Goal: Browse casually

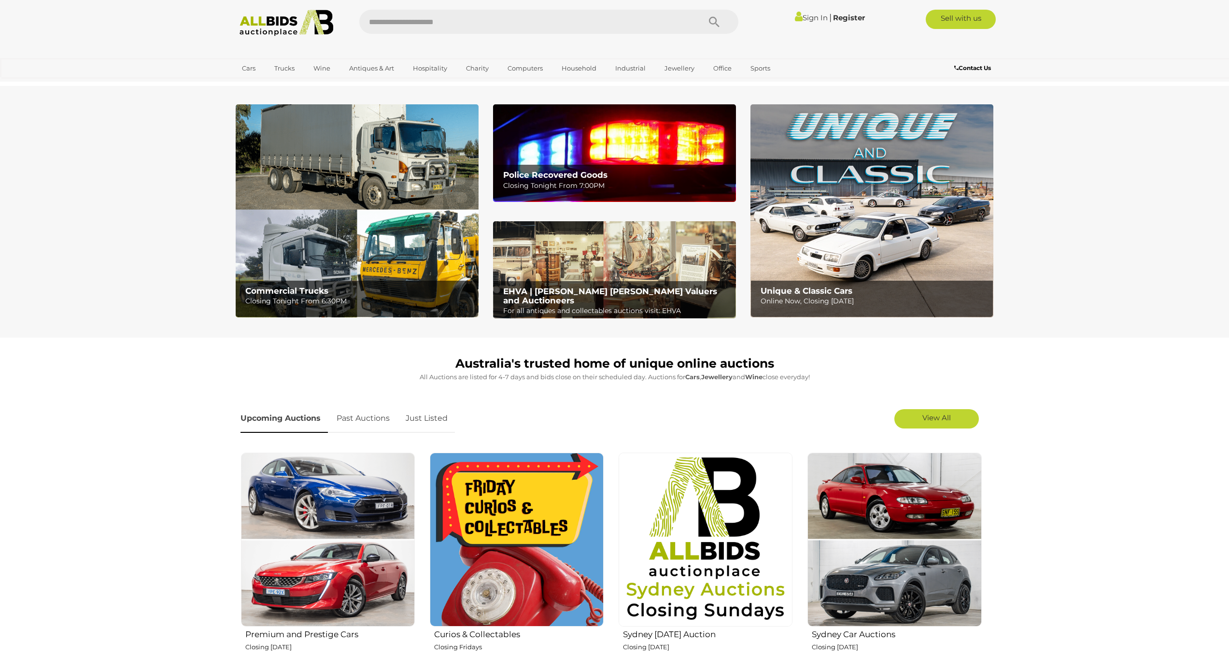
click at [286, 27] on img at bounding box center [286, 23] width 105 height 27
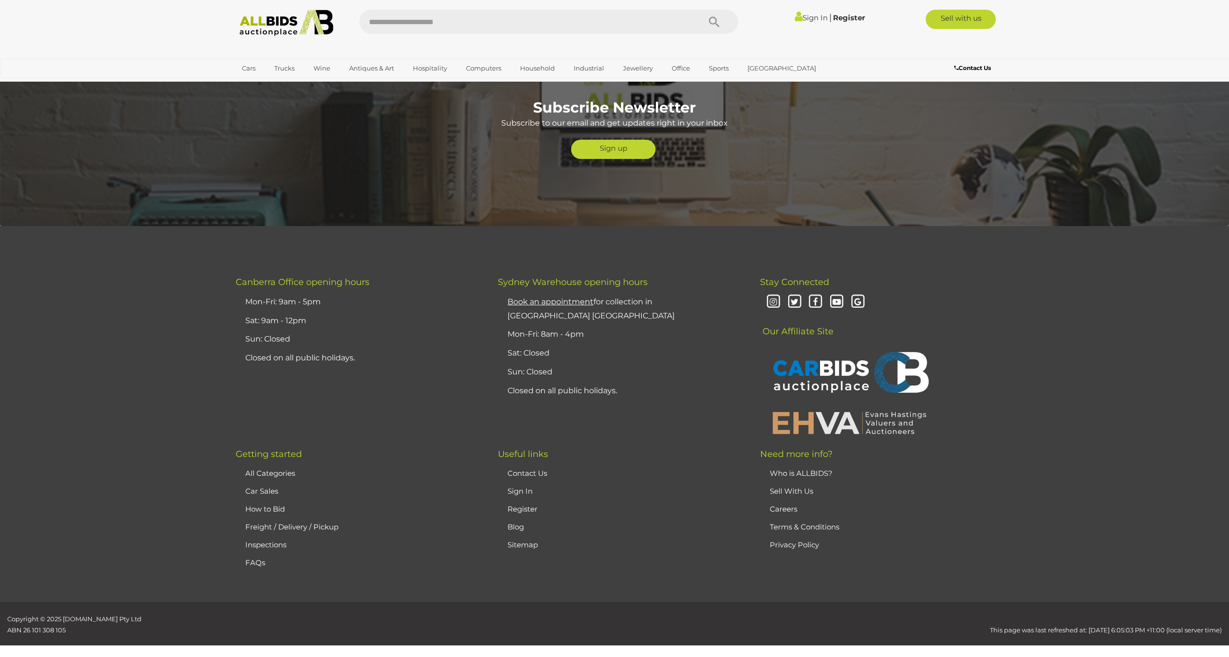
scroll to position [1857, 0]
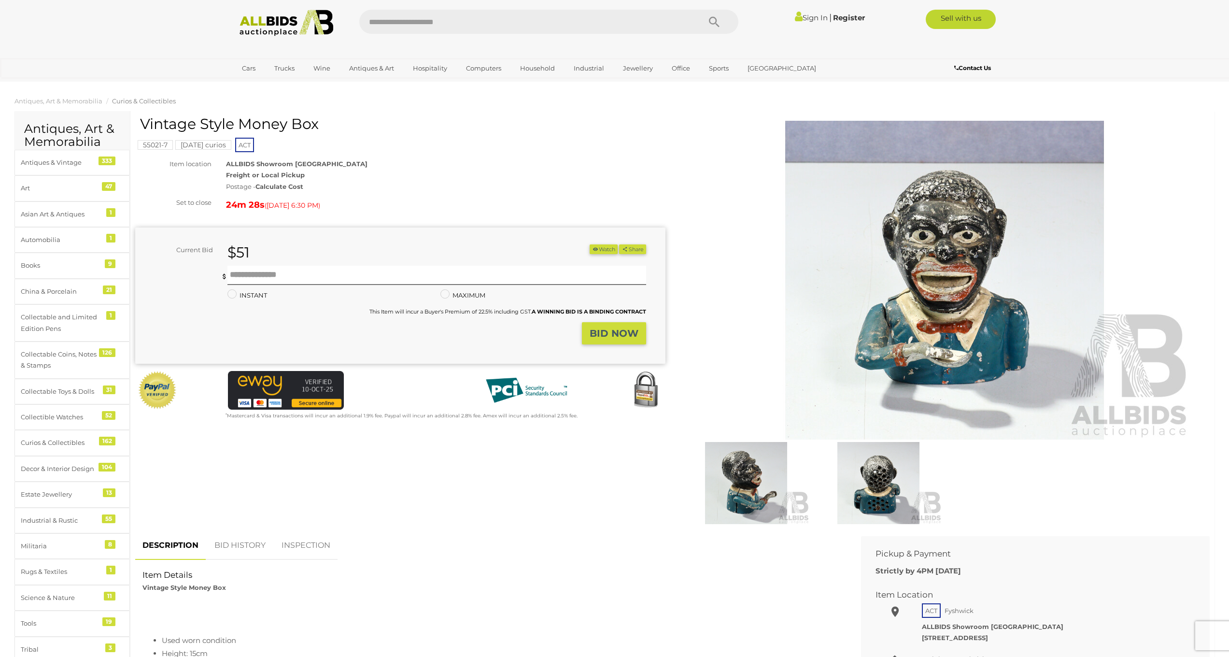
click at [1032, 247] on img at bounding box center [945, 280] width 495 height 319
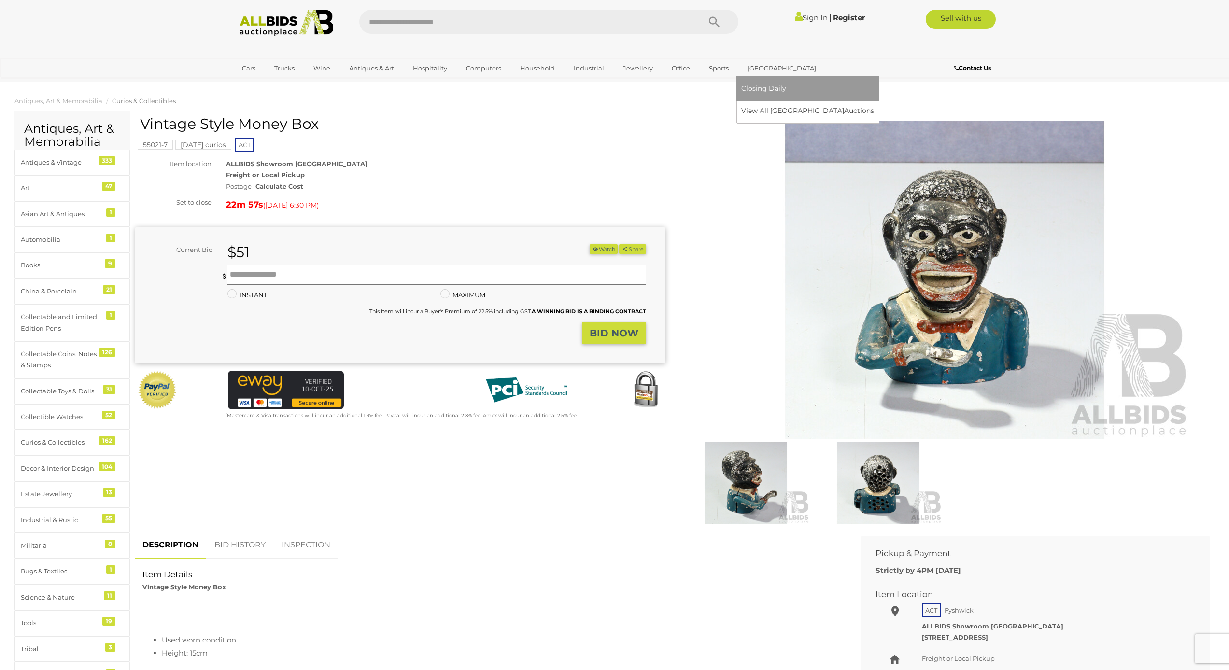
click at [764, 91] on span "Closing Daily" at bounding box center [764, 88] width 45 height 9
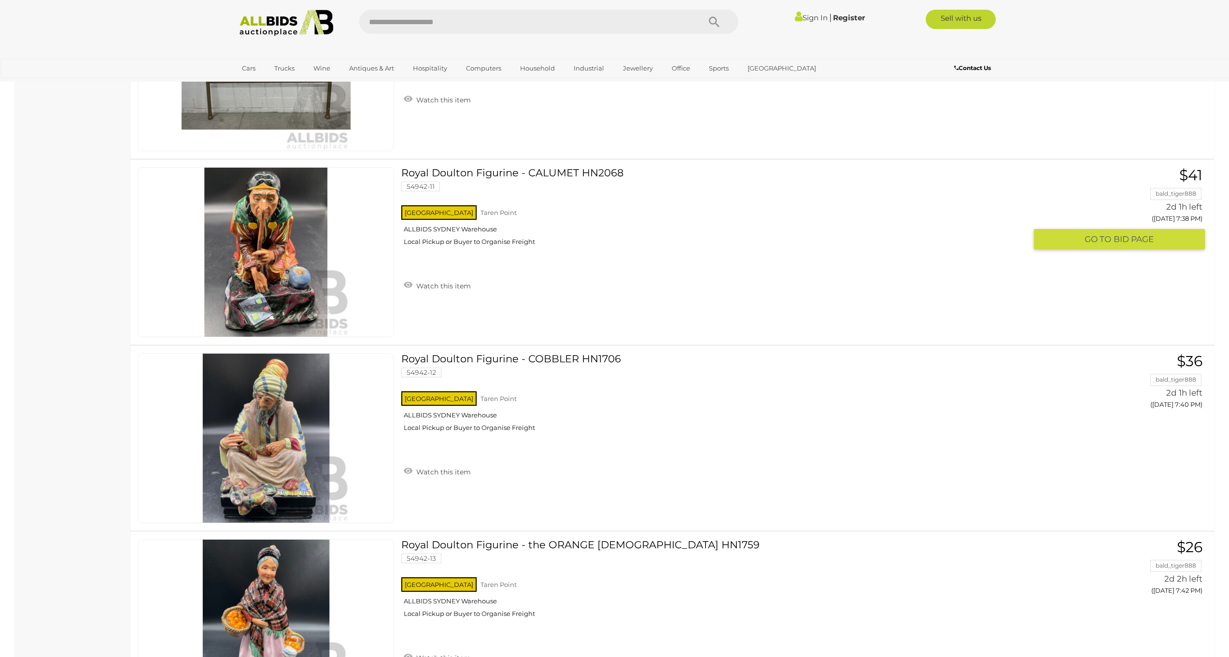
scroll to position [3020, 0]
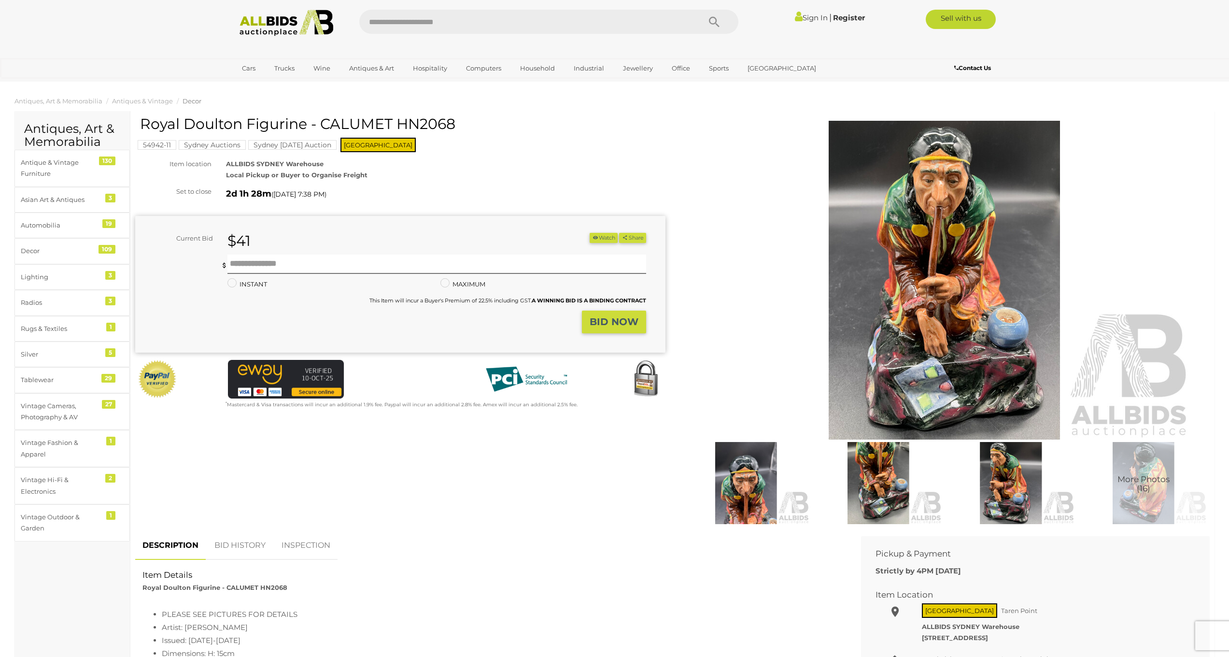
click at [979, 274] on img at bounding box center [945, 280] width 495 height 319
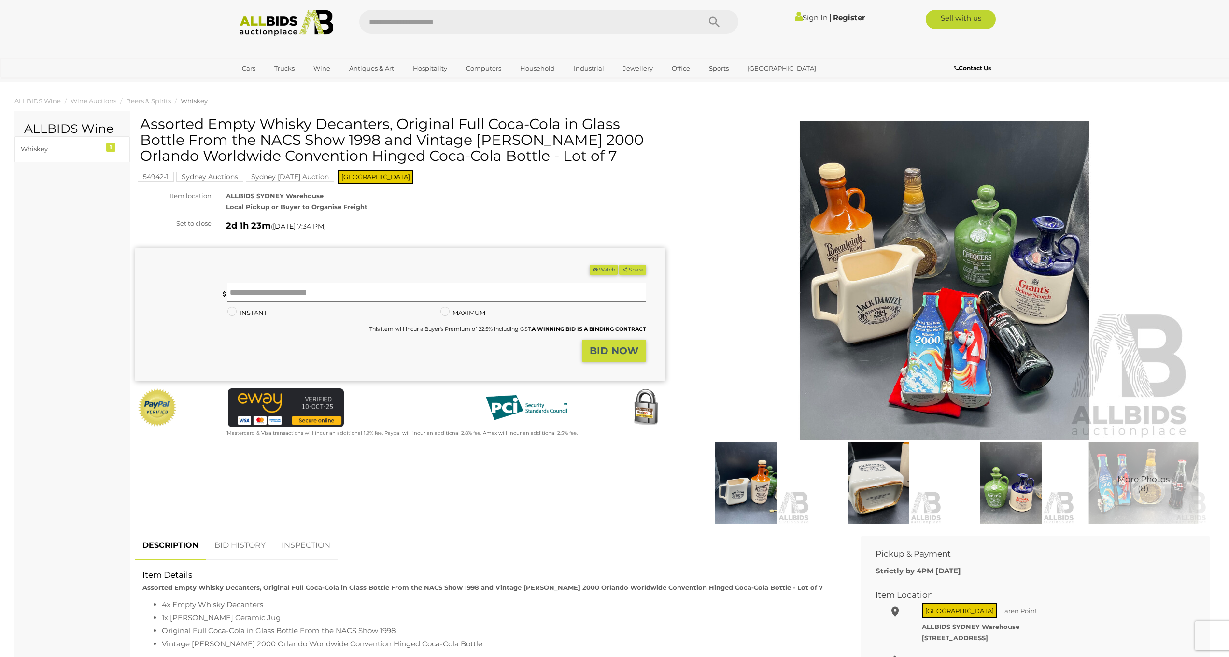
click at [939, 285] on img at bounding box center [945, 280] width 495 height 319
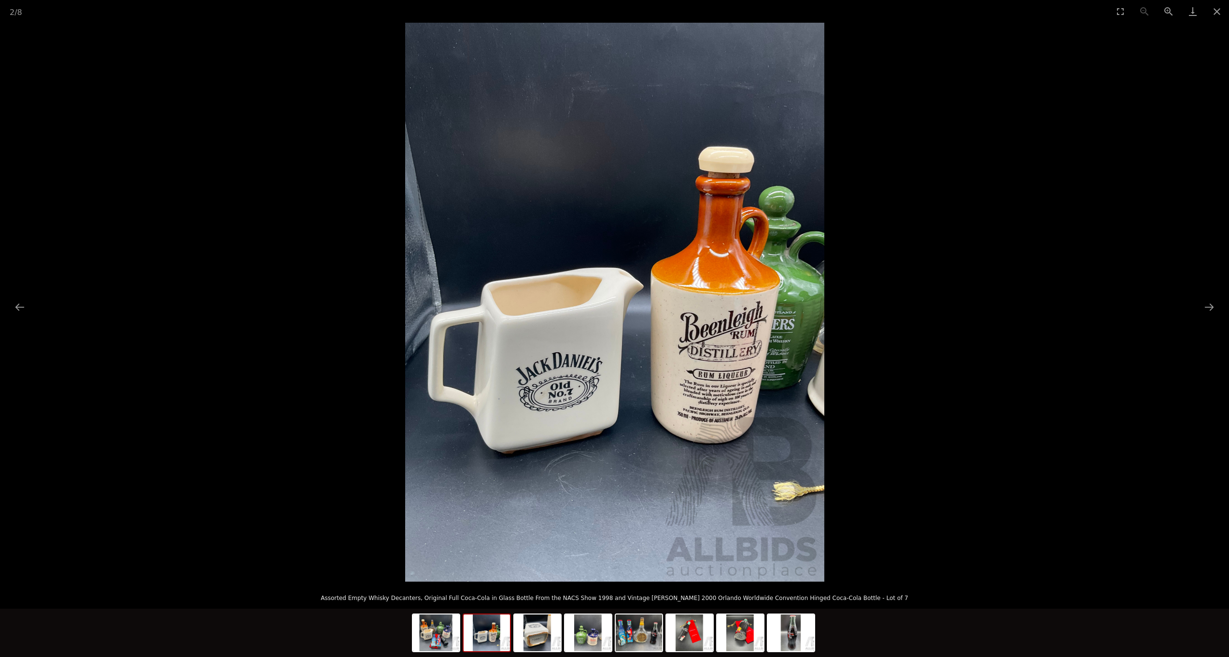
scroll to position [78, 0]
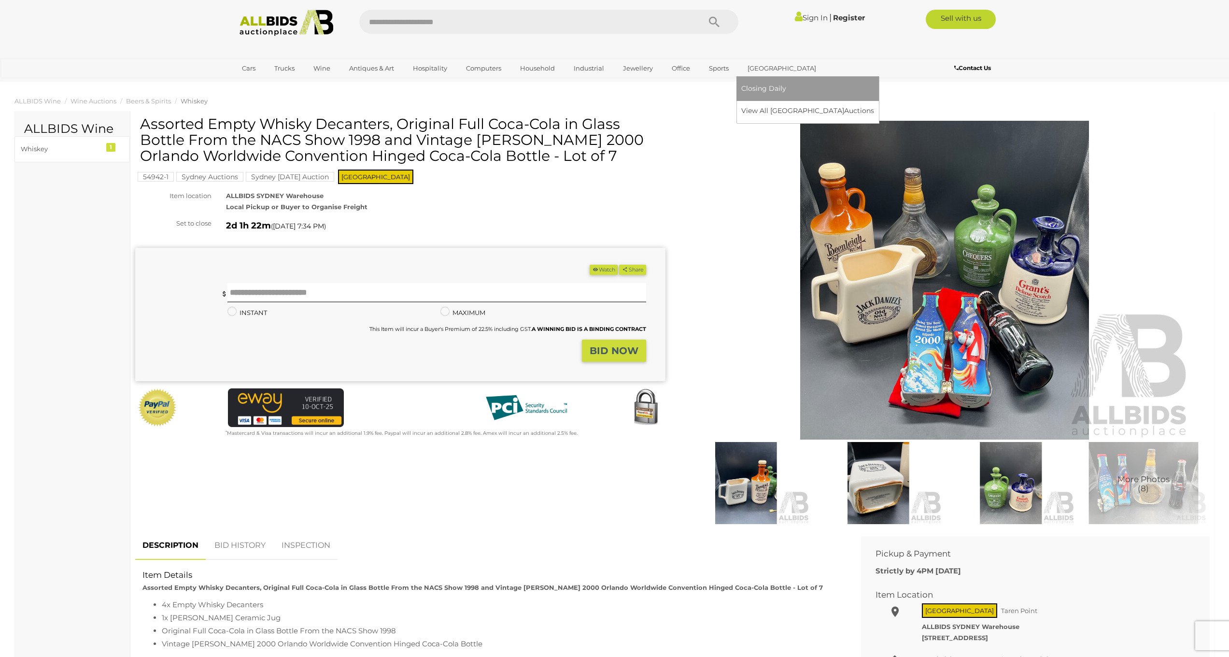
click at [765, 89] on span "Closing Daily" at bounding box center [764, 88] width 45 height 9
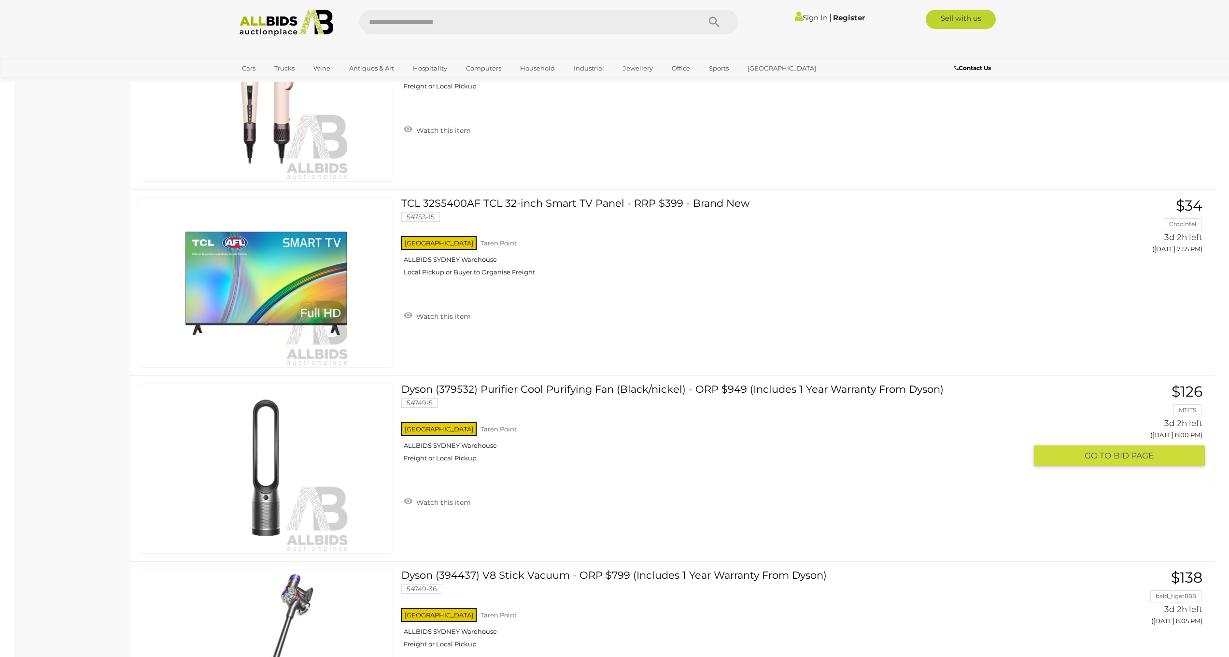
scroll to position [8899, 0]
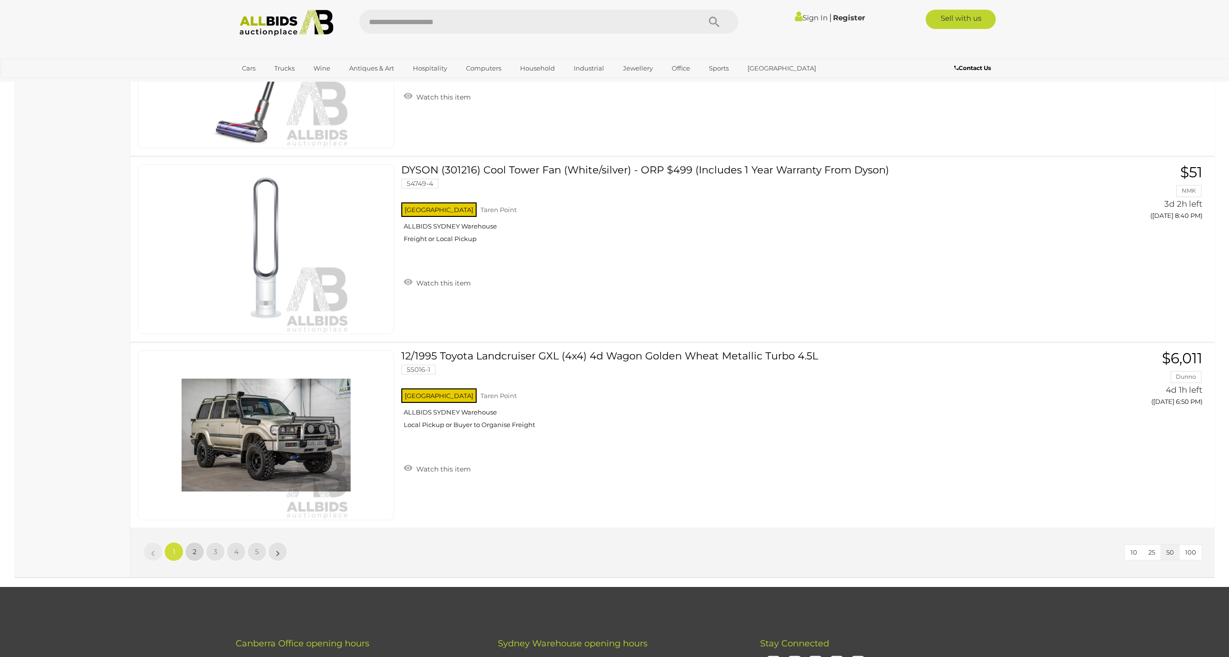
click at [195, 553] on span "2" at bounding box center [195, 551] width 4 height 9
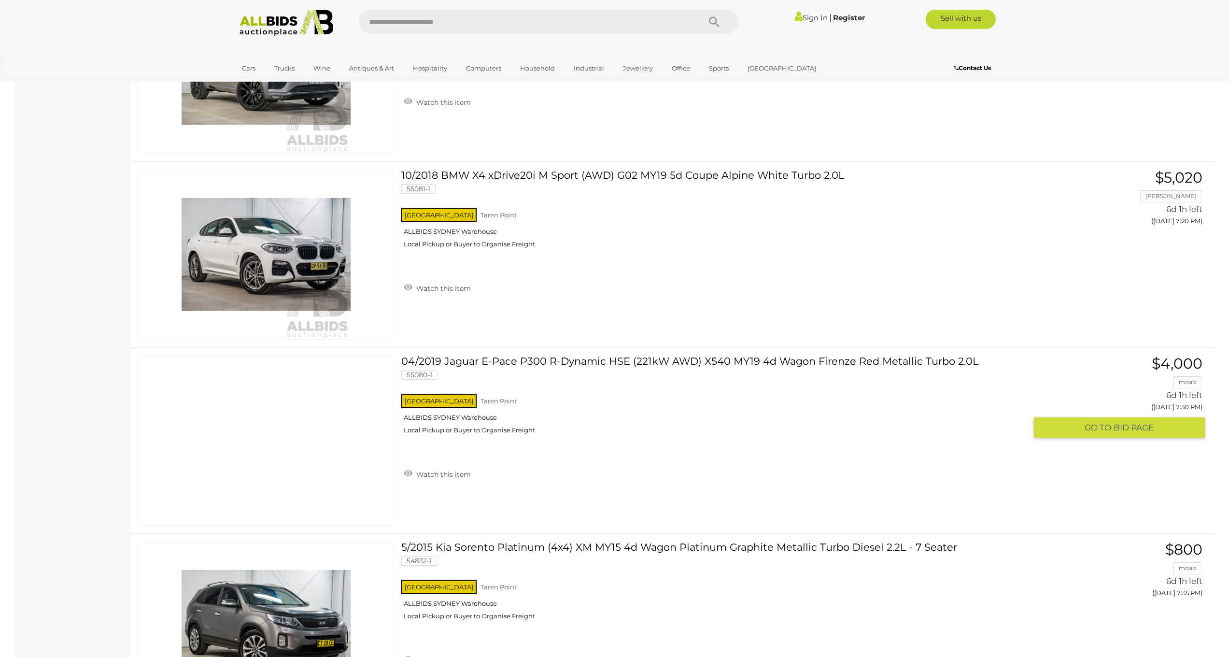
scroll to position [8886, 0]
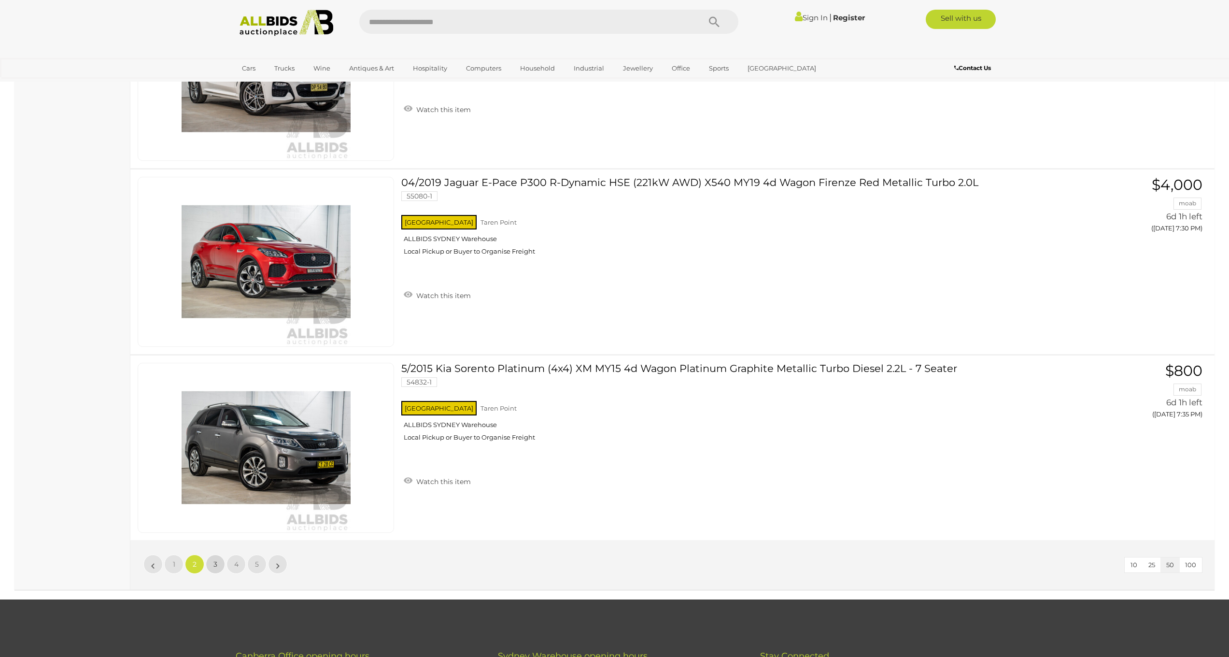
click at [218, 566] on link "3" at bounding box center [215, 564] width 19 height 19
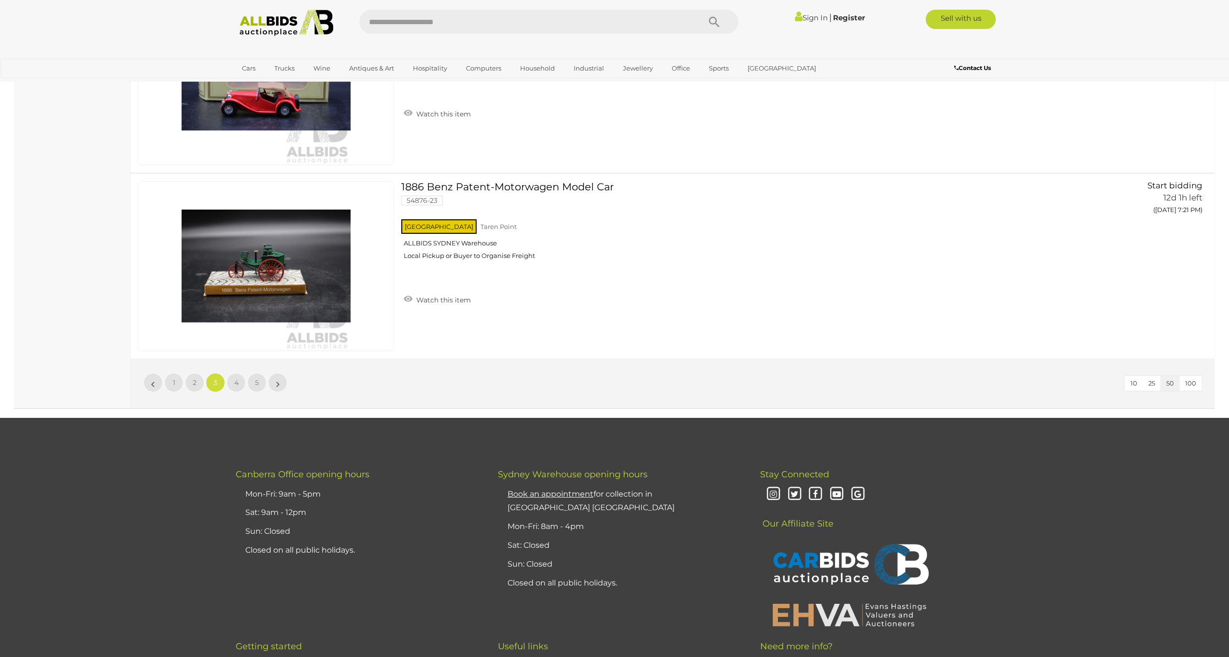
scroll to position [9145, 0]
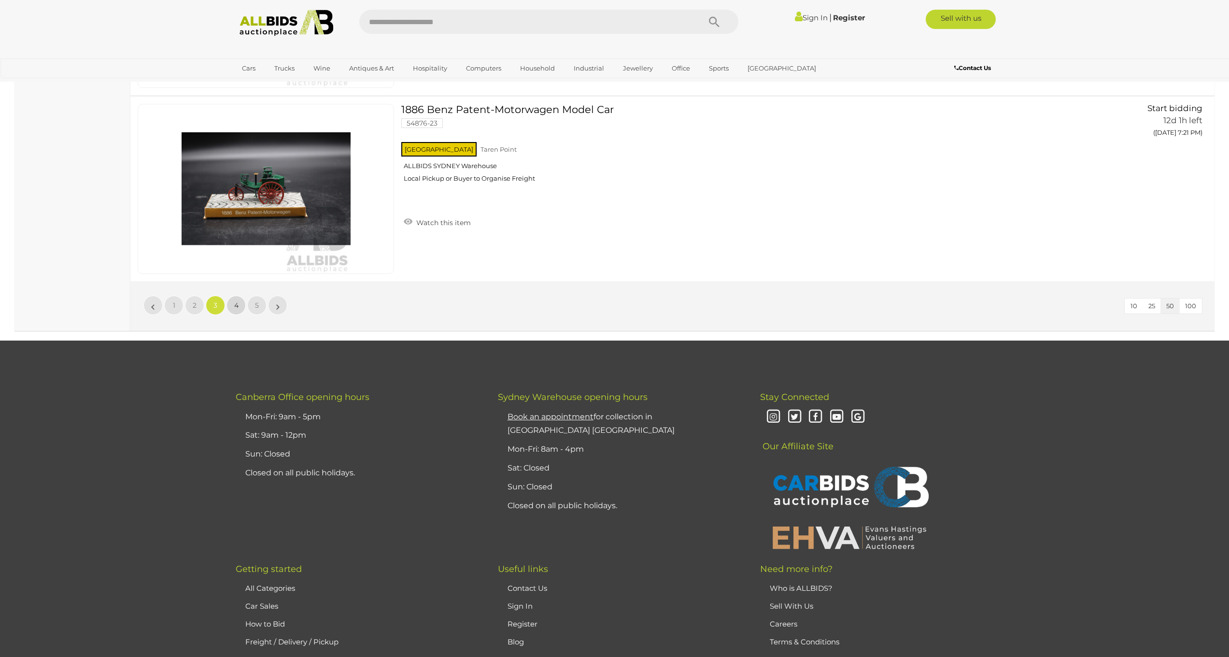
click at [239, 307] on link "4" at bounding box center [236, 305] width 19 height 19
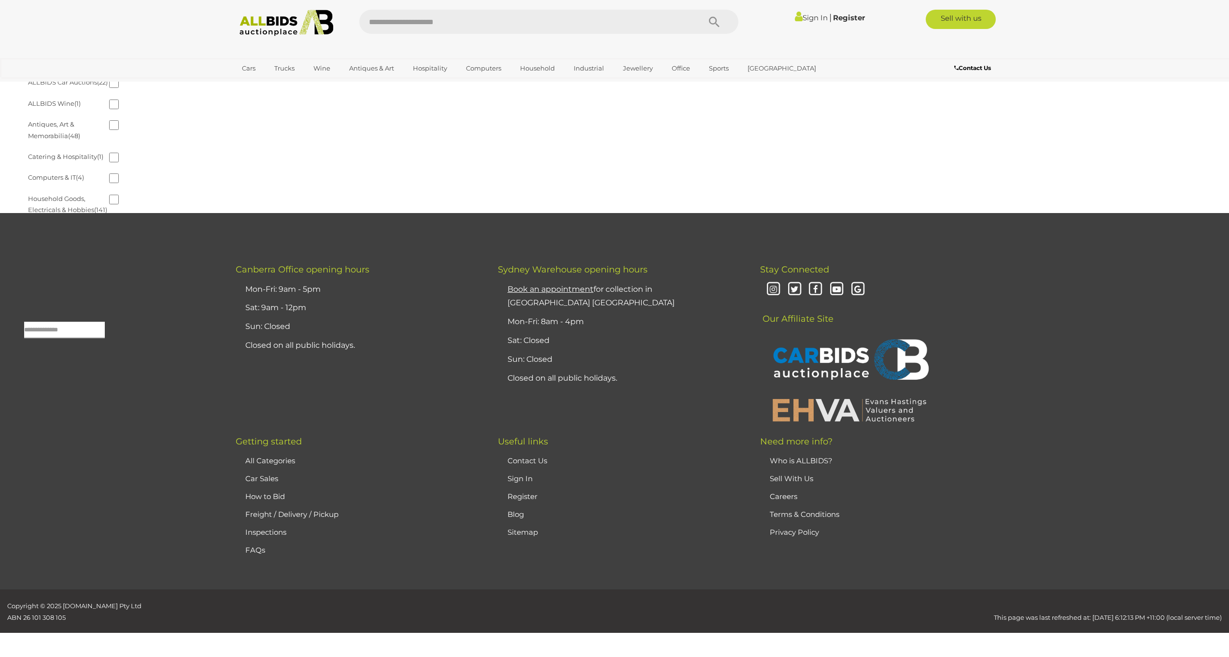
scroll to position [31, 0]
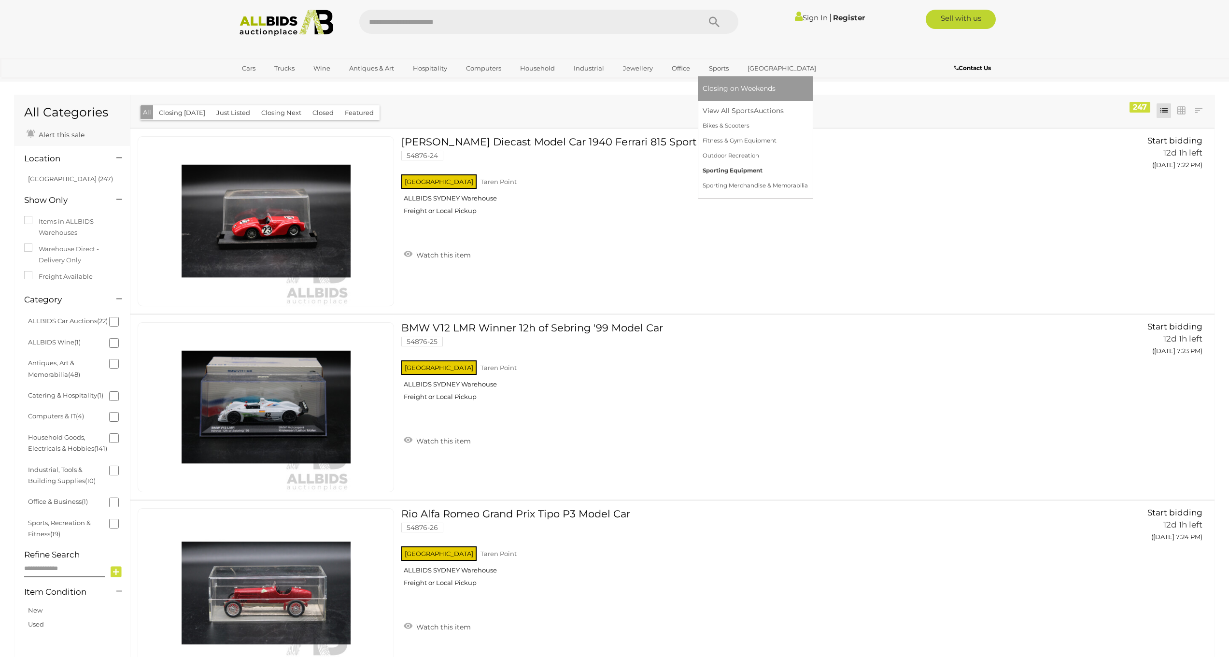
click at [722, 171] on link "Sporting Equipment" at bounding box center [755, 170] width 105 height 15
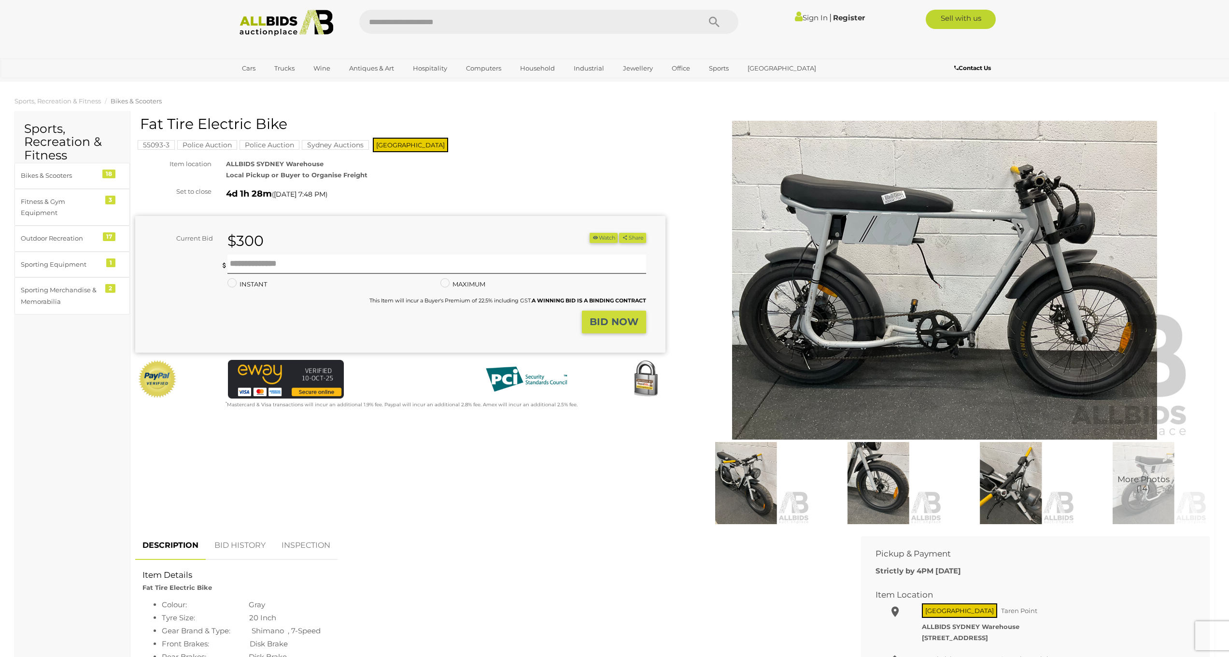
click at [977, 284] on img at bounding box center [945, 280] width 495 height 319
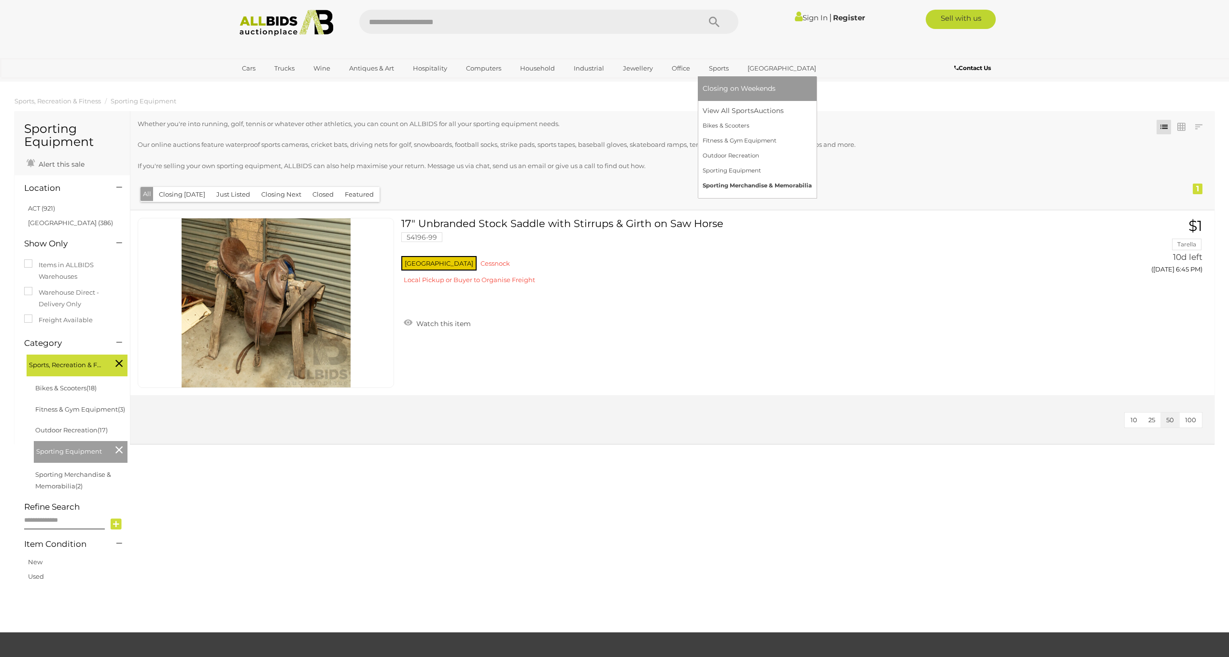
click at [716, 184] on link "Sporting Merchandise & Memorabilia" at bounding box center [757, 185] width 109 height 15
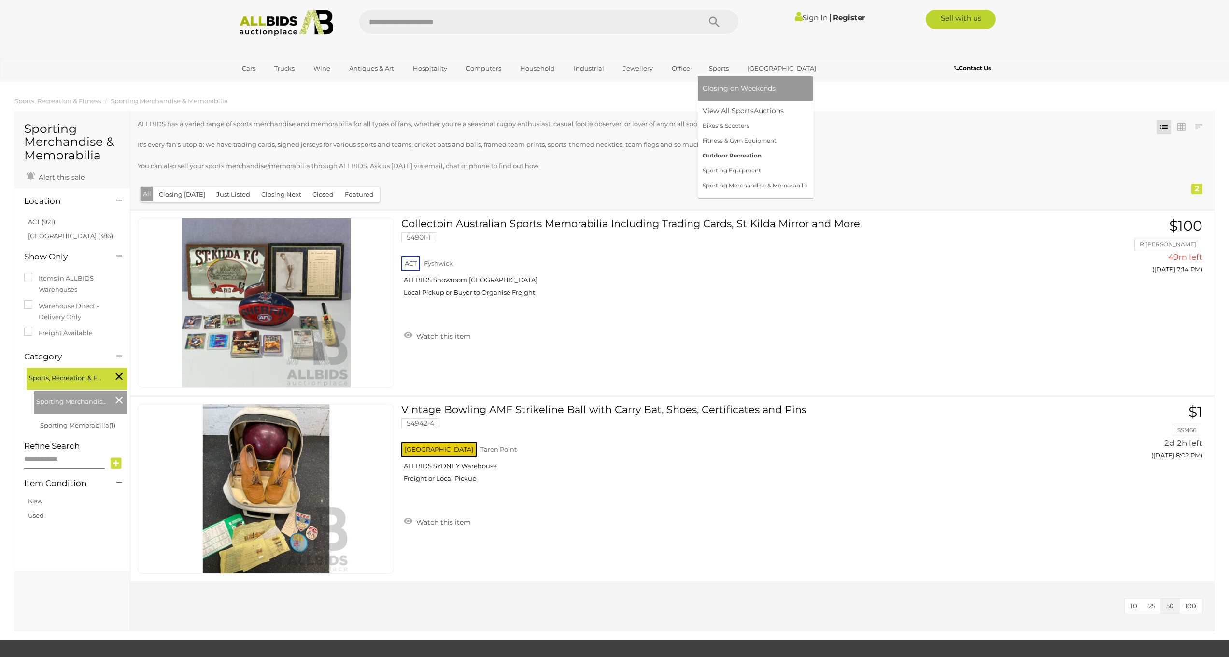
click at [742, 157] on link "Outdoor Recreation" at bounding box center [755, 155] width 105 height 15
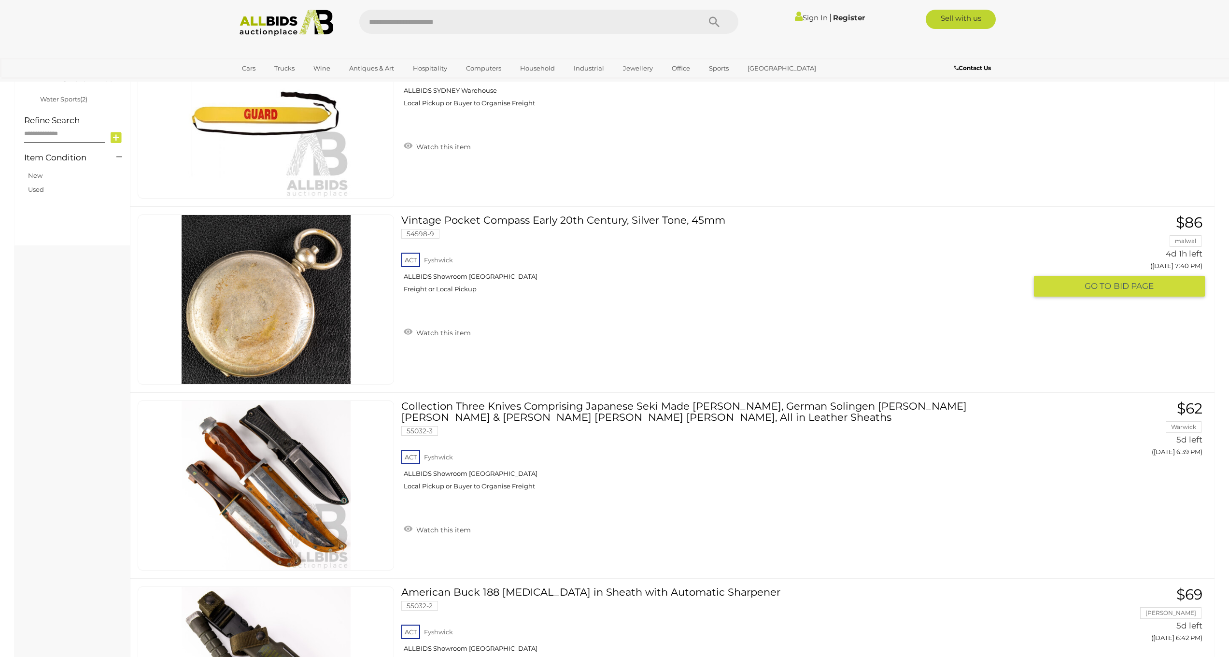
scroll to position [309, 0]
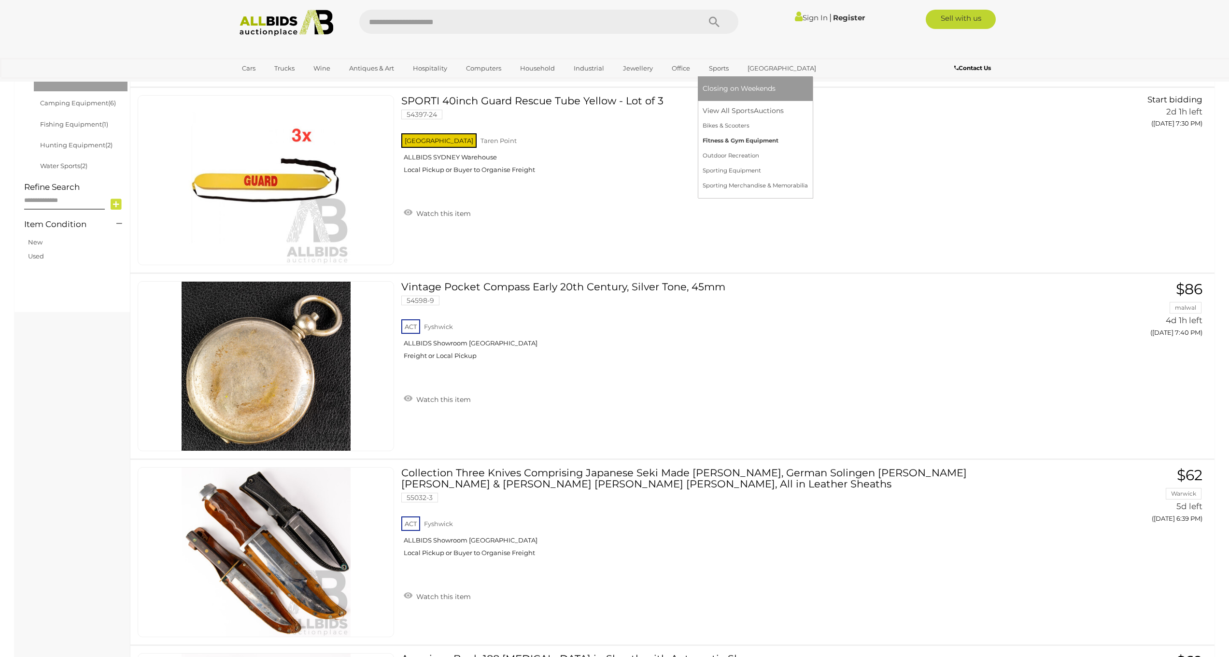
click at [712, 138] on link "Fitness & Gym Equipment" at bounding box center [755, 140] width 105 height 15
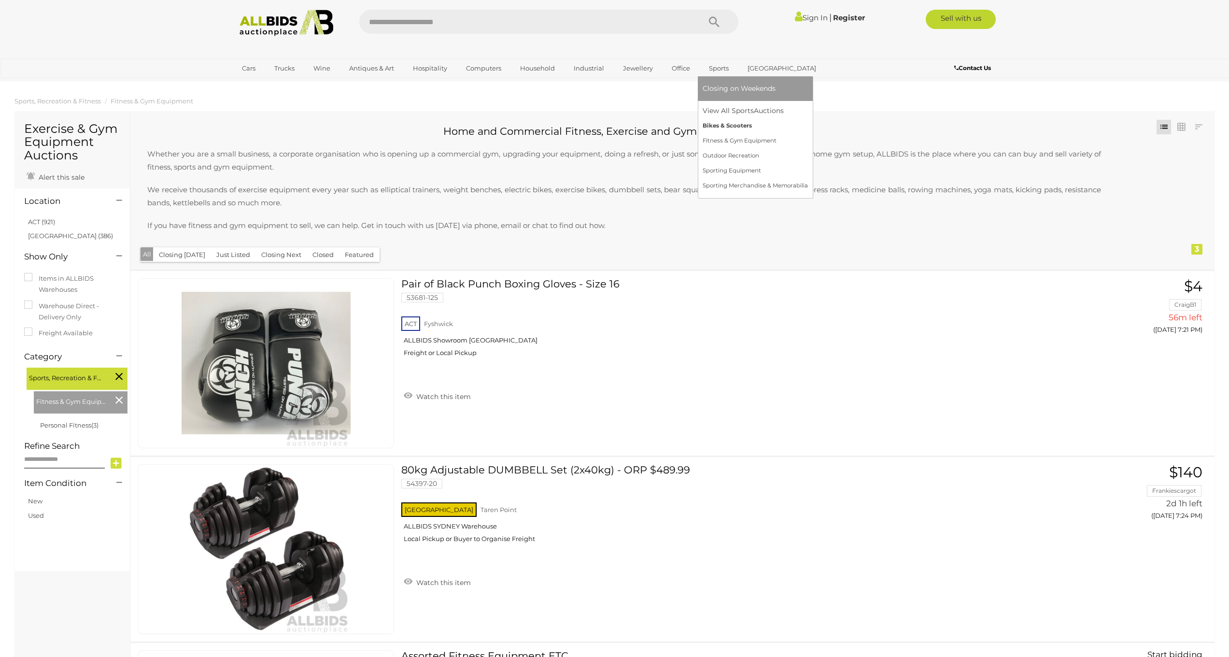
click at [716, 124] on link "Bikes & Scooters" at bounding box center [755, 125] width 105 height 15
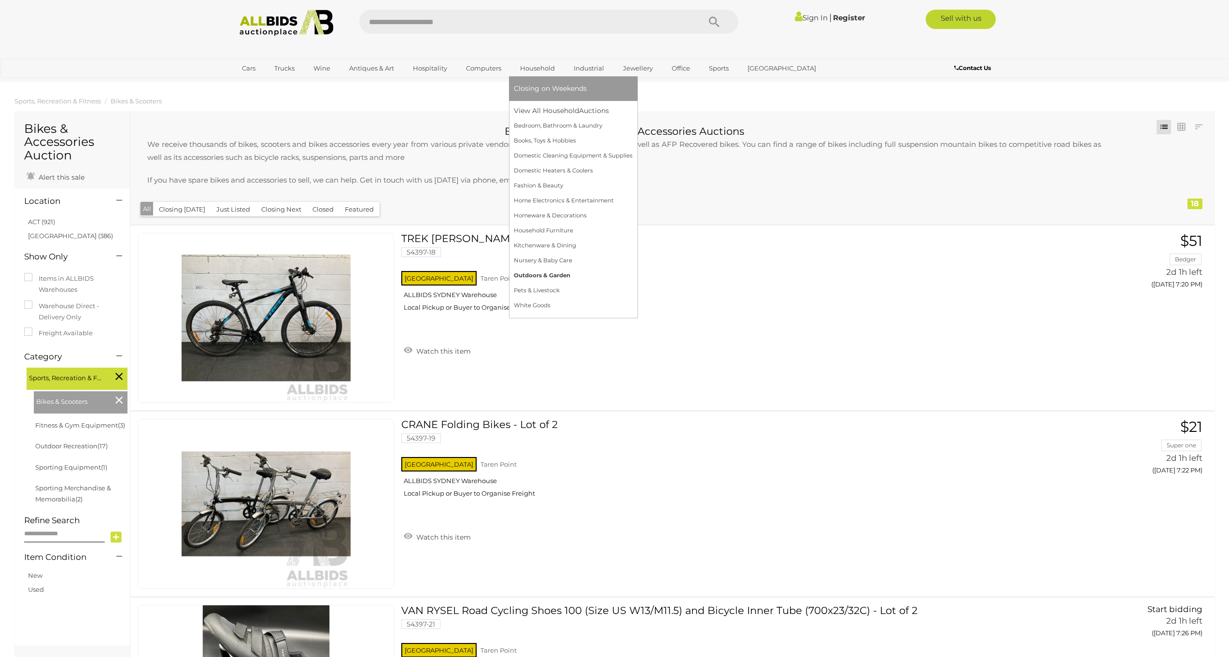
click at [546, 277] on link "Outdoors & Garden" at bounding box center [573, 275] width 119 height 15
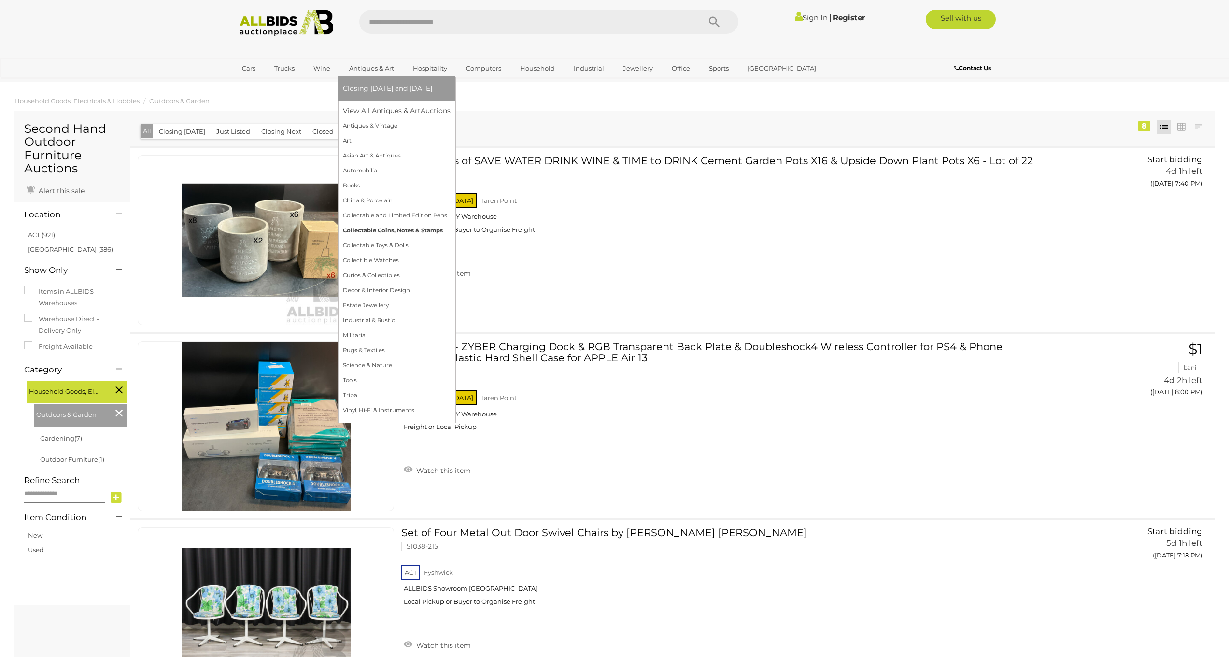
click at [370, 229] on link "Collectable Coins, Notes & Stamps" at bounding box center [397, 230] width 108 height 15
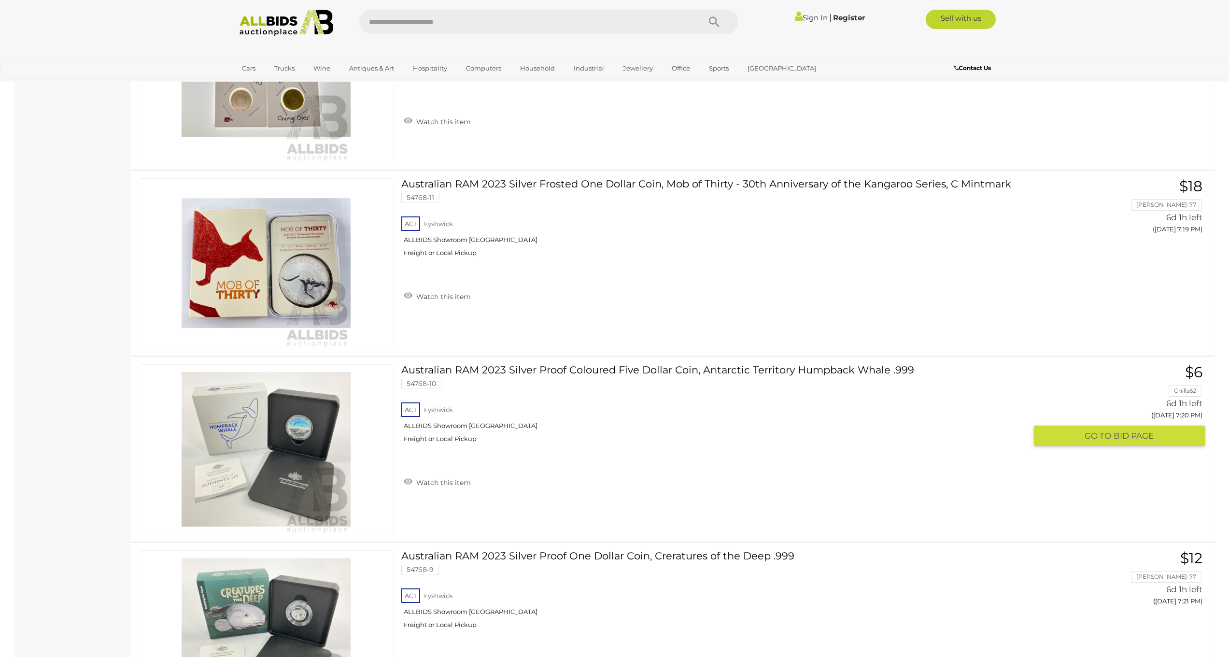
scroll to position [8938, 0]
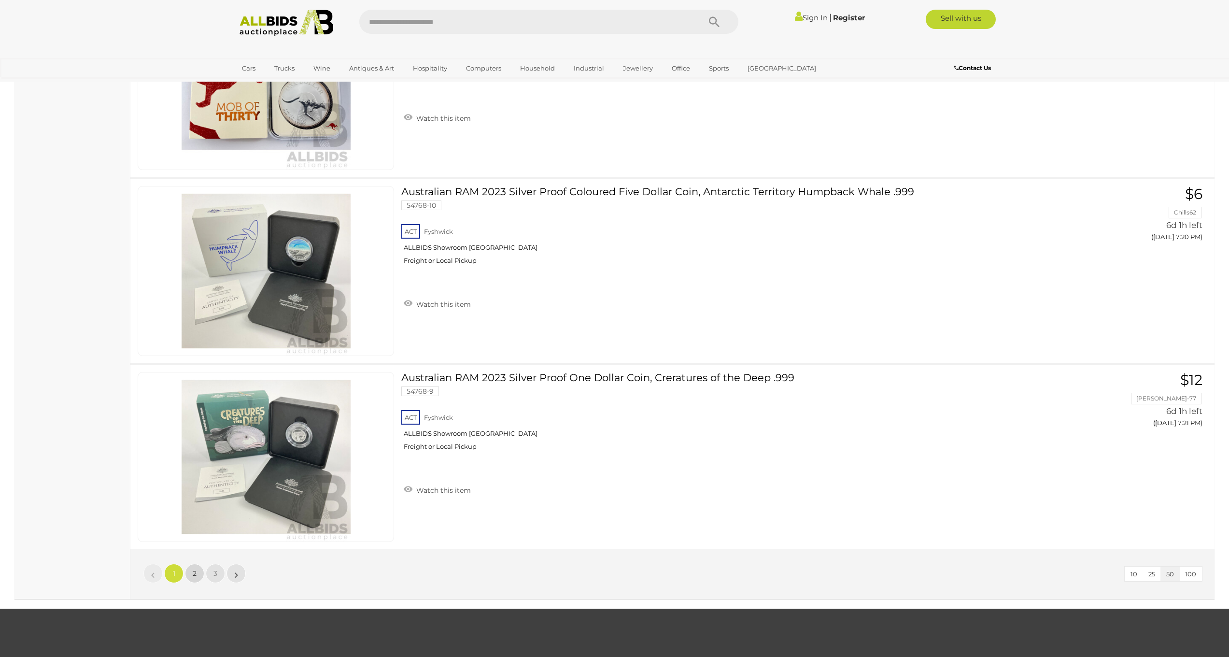
click at [188, 570] on link "2" at bounding box center [194, 573] width 19 height 19
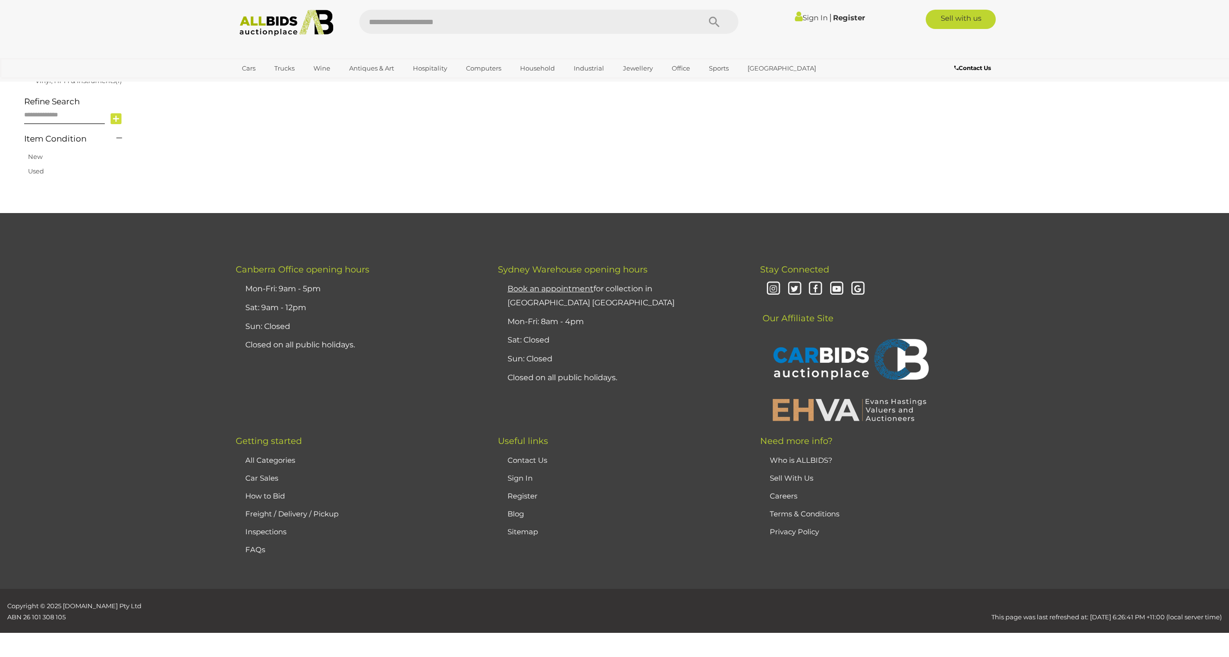
scroll to position [91, 0]
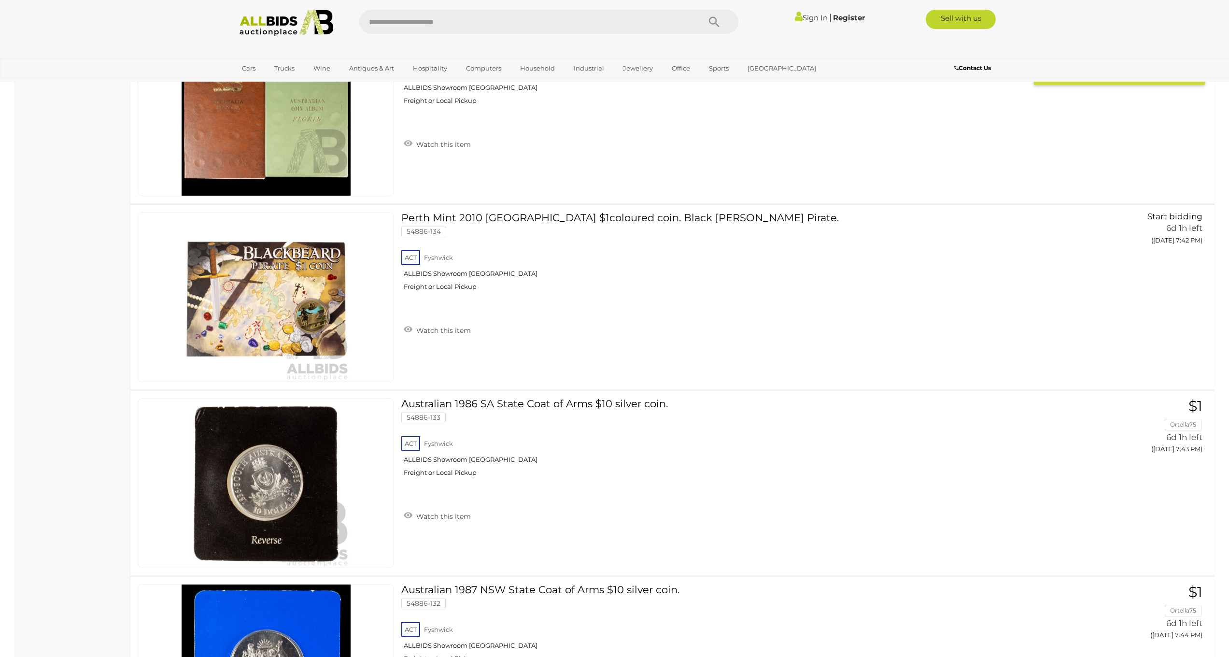
scroll to position [3264, 0]
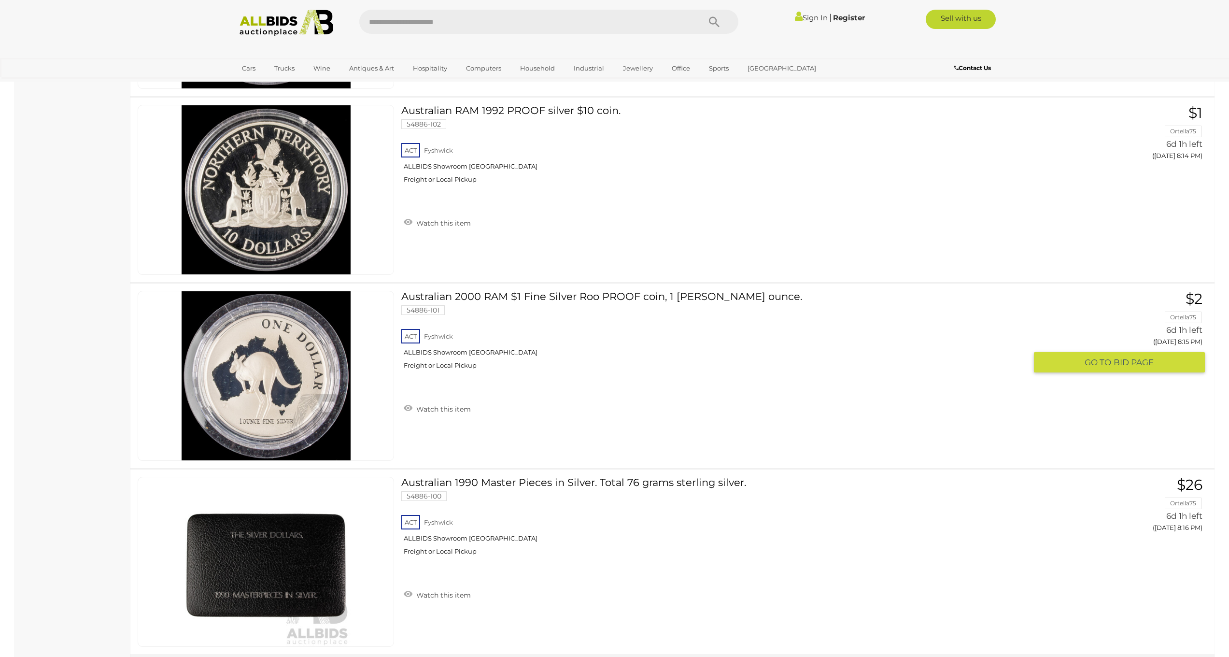
scroll to position [9075, 0]
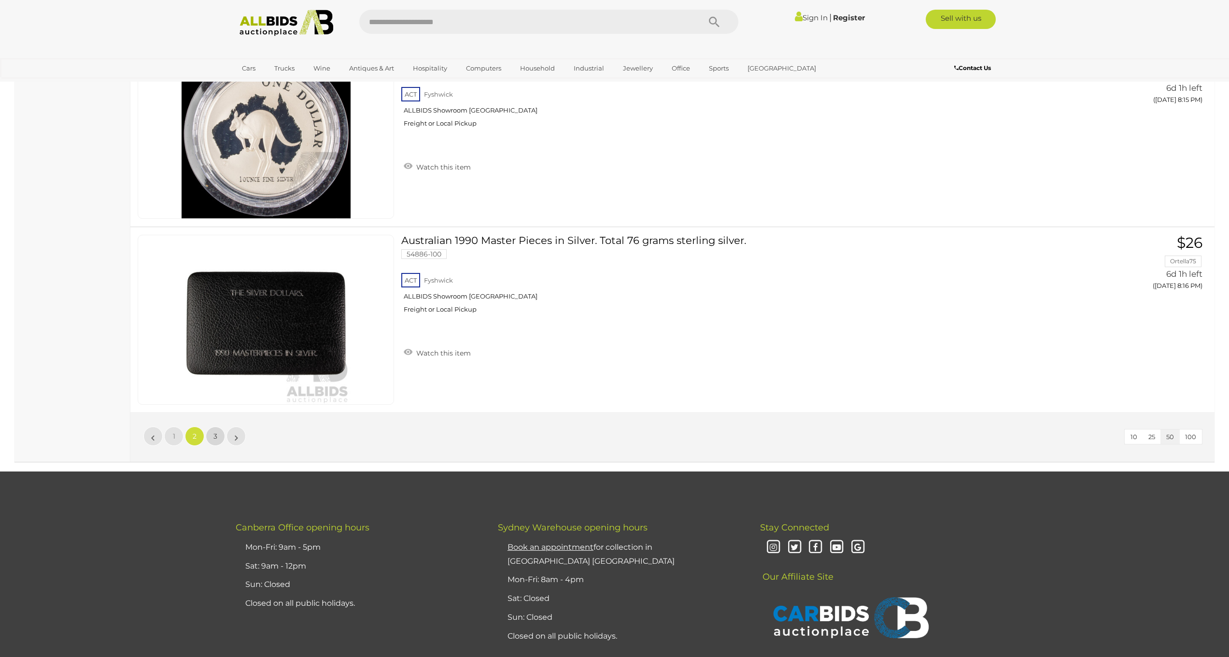
click at [219, 435] on link "3" at bounding box center [215, 436] width 19 height 19
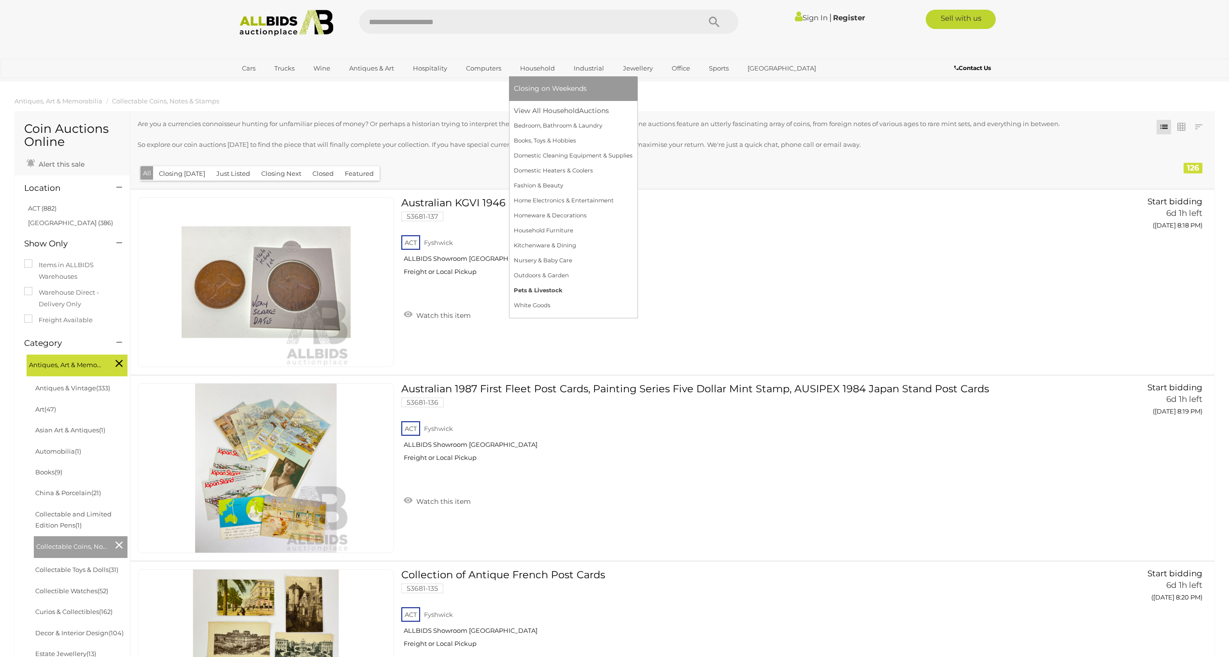
click at [546, 293] on link "Pets & Livestock" at bounding box center [573, 290] width 119 height 15
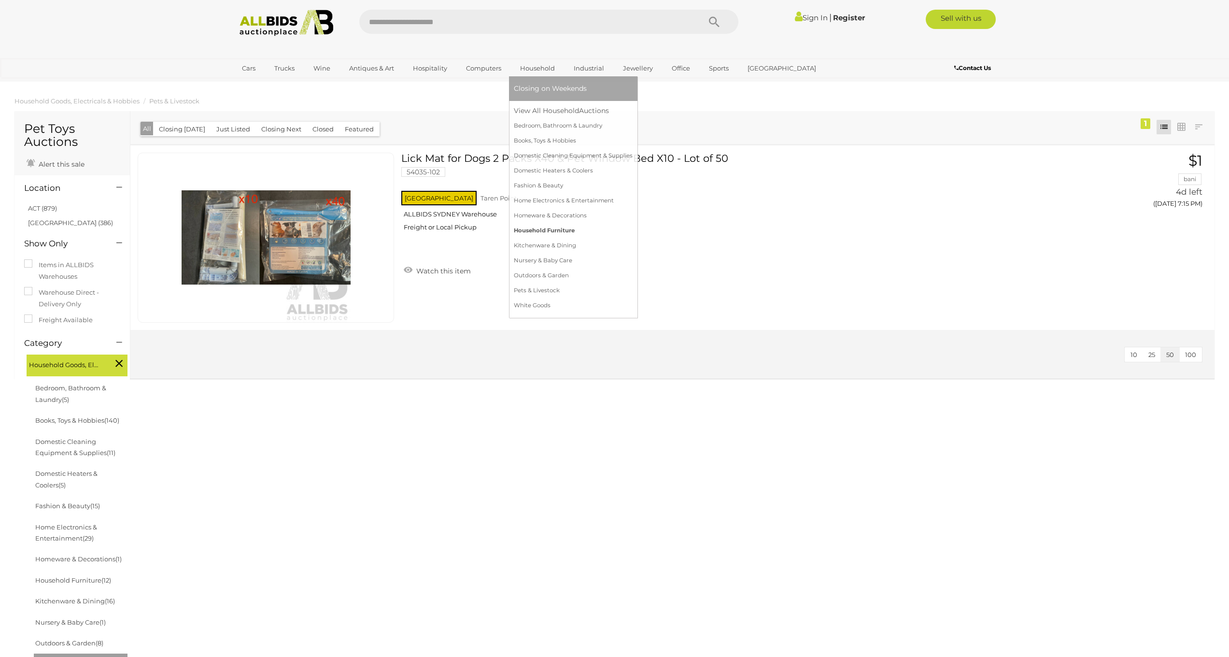
click at [547, 231] on link "Household Furniture" at bounding box center [573, 230] width 119 height 15
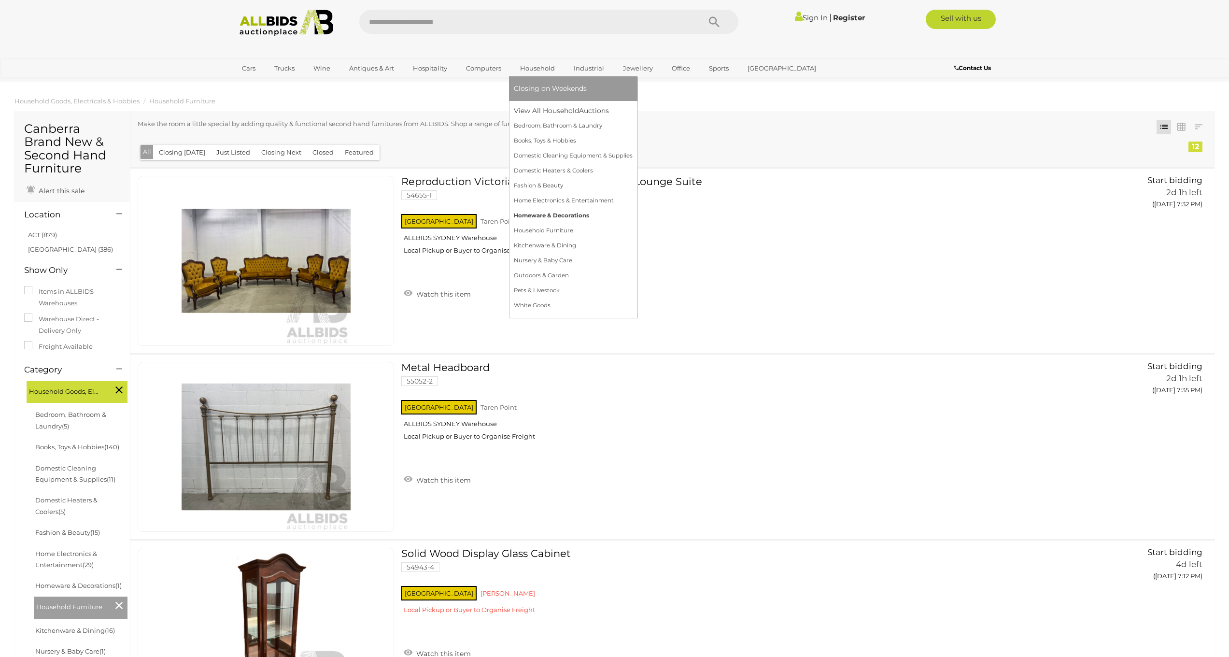
click at [538, 213] on link "Homeware & Decorations" at bounding box center [573, 215] width 119 height 15
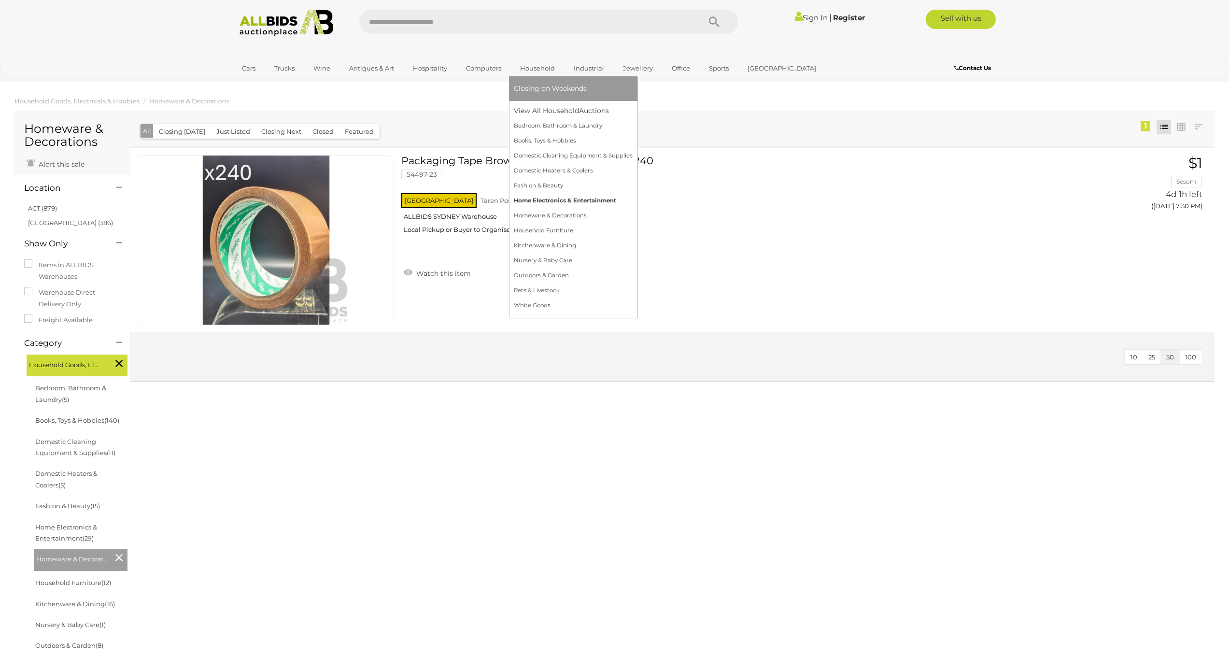
click at [528, 203] on link "Home Electronics & Entertainment" at bounding box center [573, 200] width 119 height 15
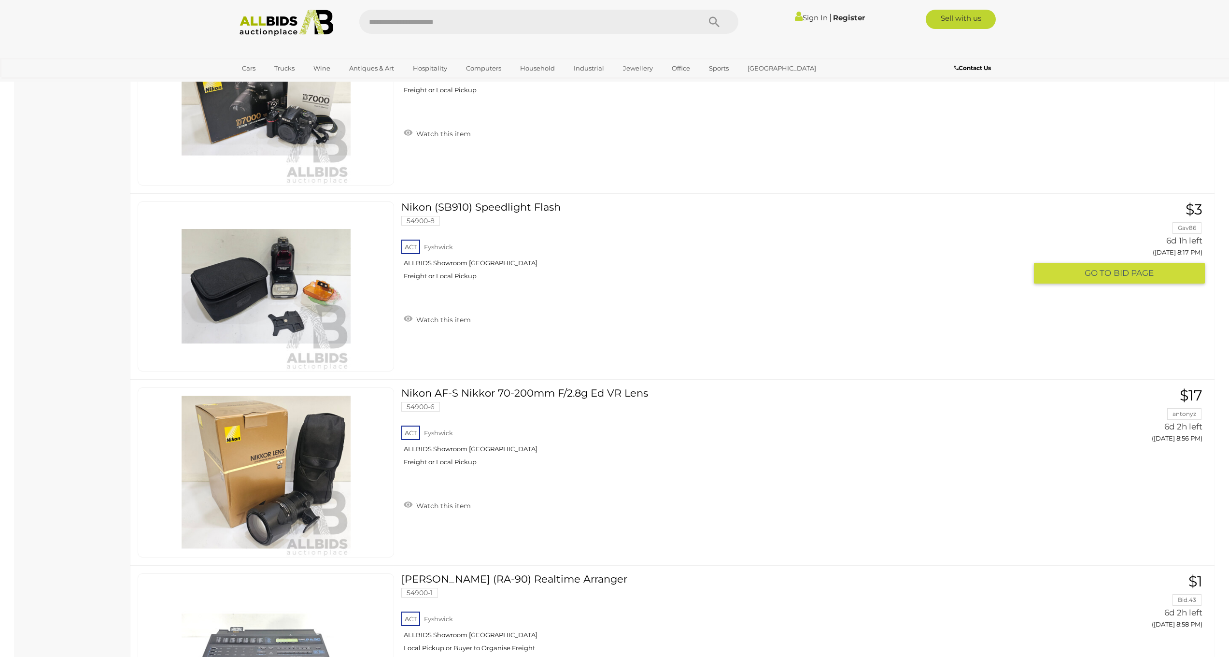
scroll to position [3214, 0]
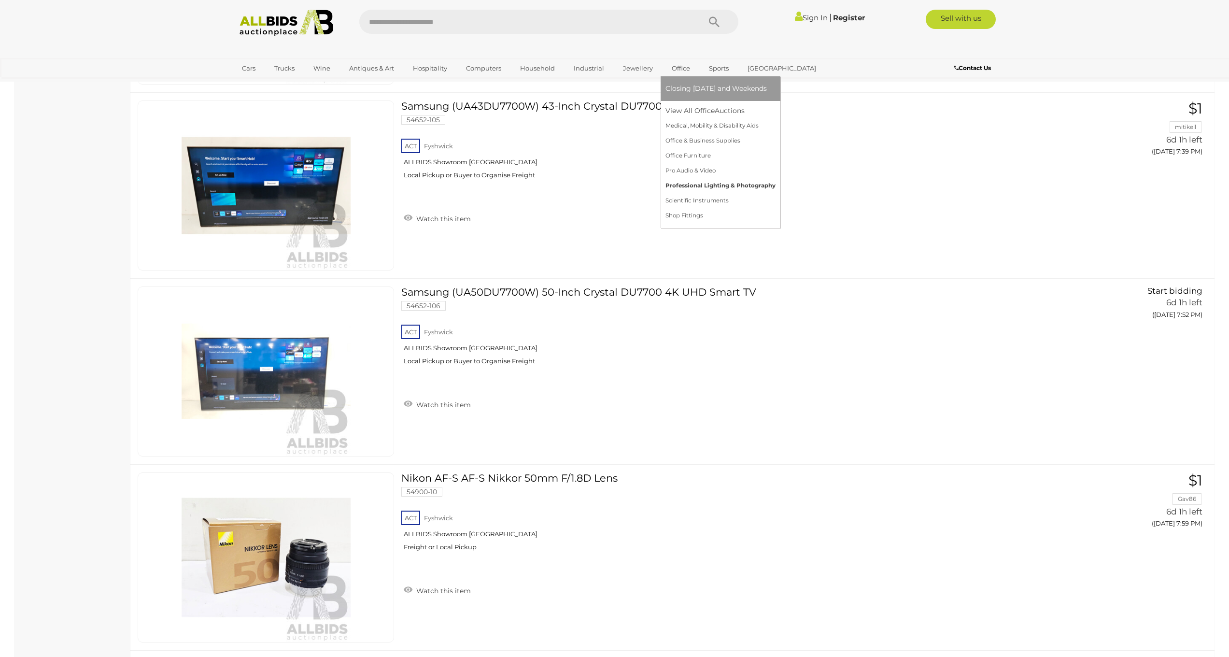
click at [686, 186] on link "Professional Lighting & Photography" at bounding box center [721, 185] width 110 height 15
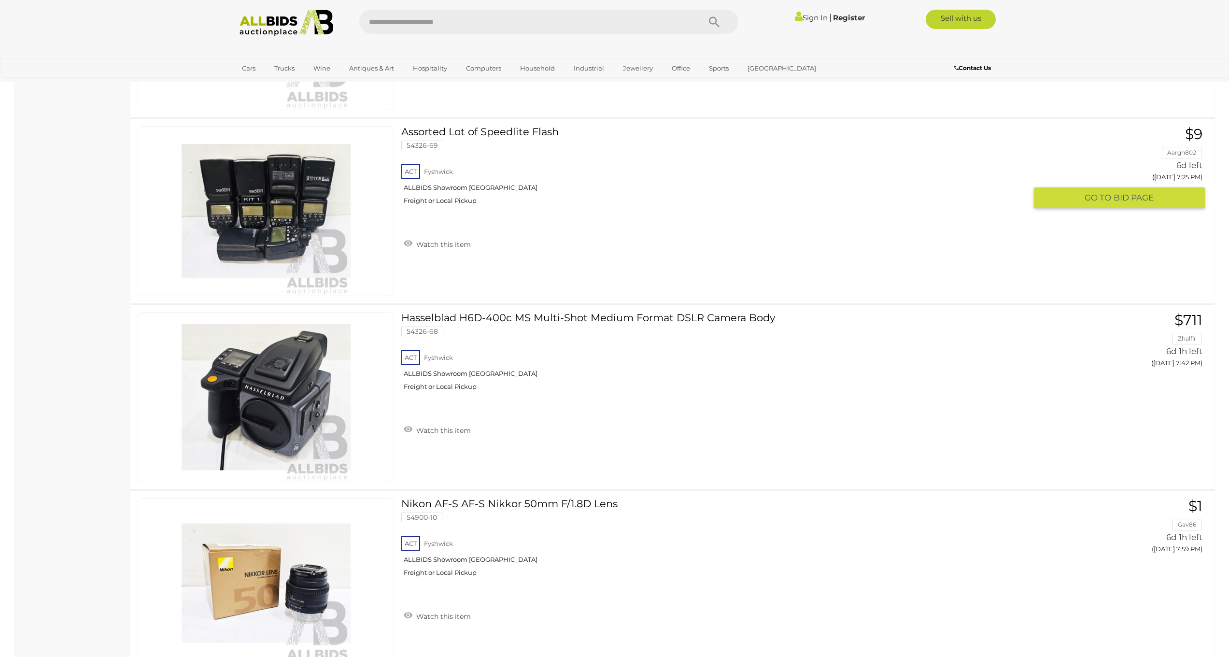
scroll to position [831, 0]
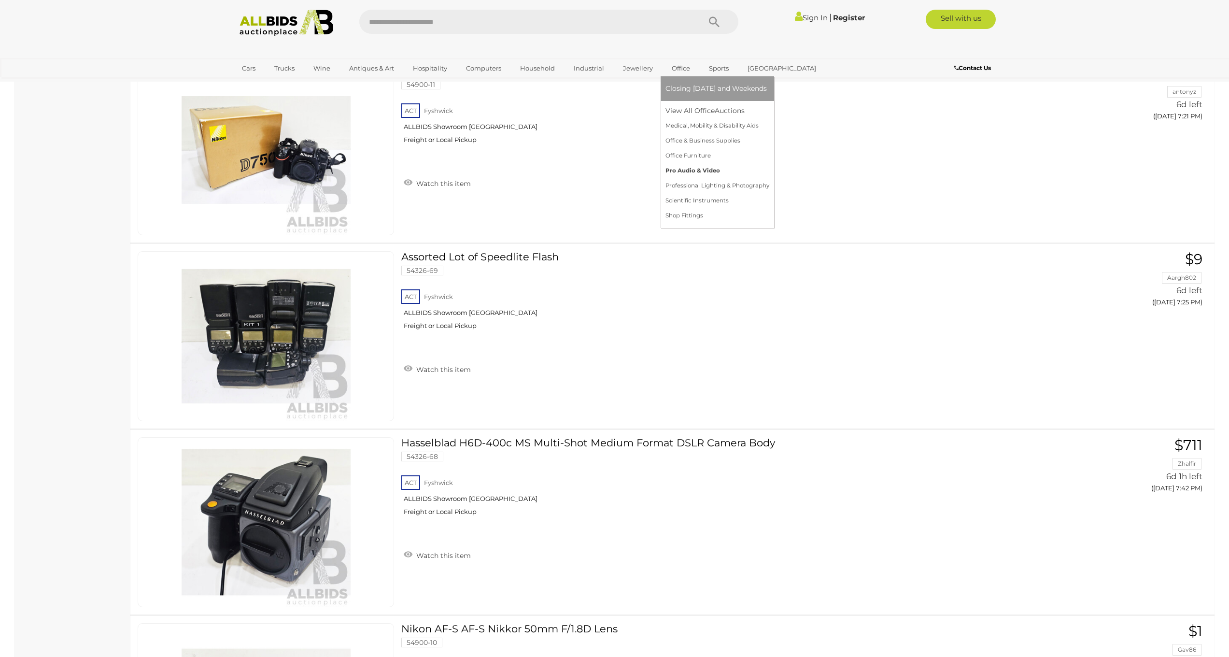
click at [690, 170] on link "Pro Audio & Video" at bounding box center [718, 170] width 104 height 15
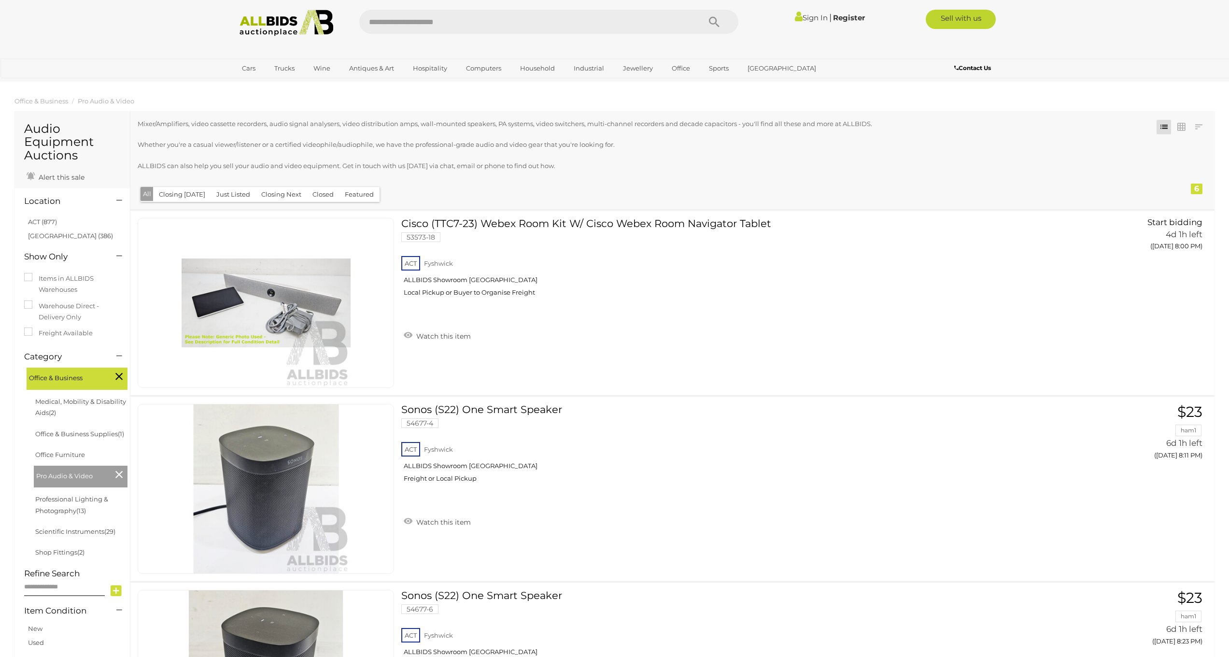
click at [563, 29] on input "text" at bounding box center [524, 22] width 331 height 24
type input "*****"
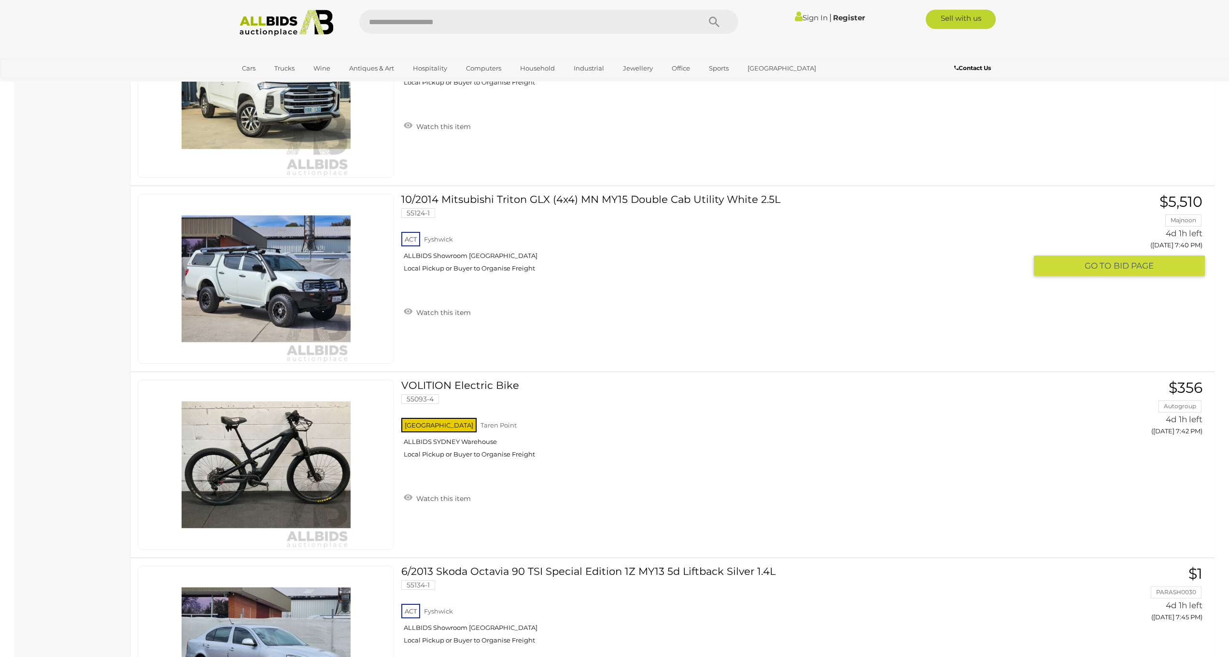
scroll to position [8436, 0]
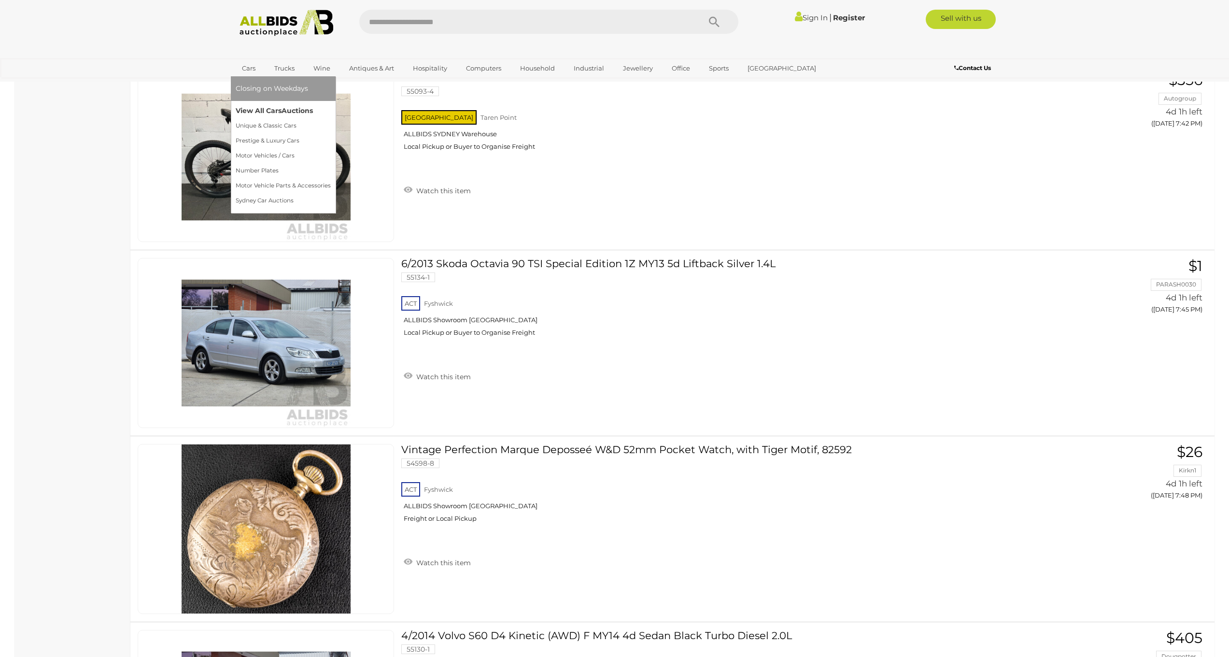
click at [271, 111] on link "View All Cars Auctions" at bounding box center [283, 110] width 95 height 15
